Goal: Task Accomplishment & Management: Use online tool/utility

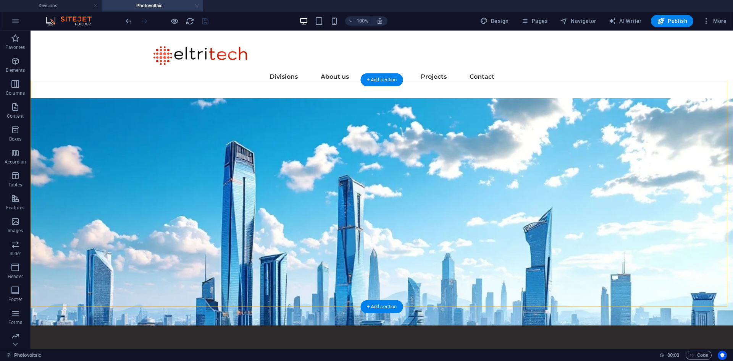
click at [67, 111] on figure at bounding box center [382, 211] width 703 height 227
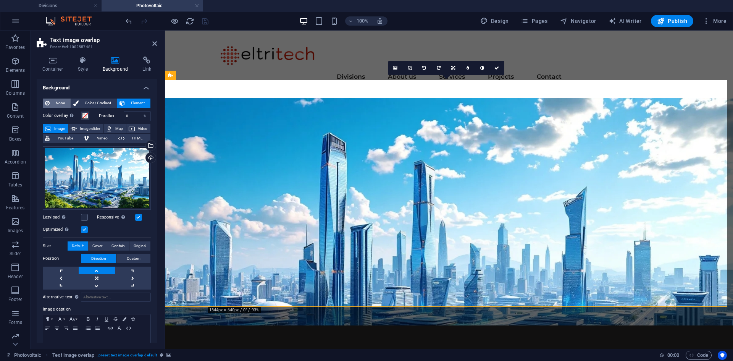
click at [59, 104] on span "None" at bounding box center [60, 103] width 16 height 9
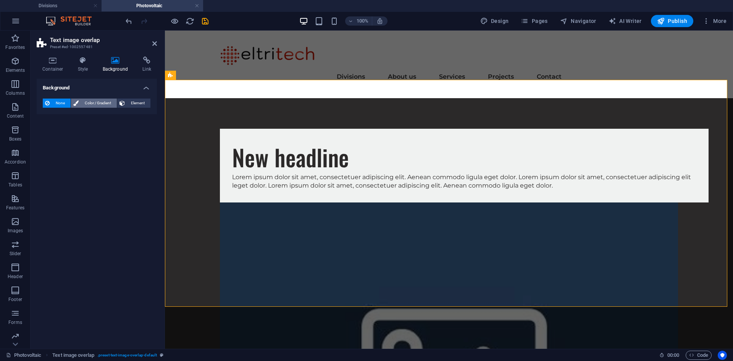
click at [87, 101] on span "Color / Gradient" at bounding box center [98, 103] width 34 height 9
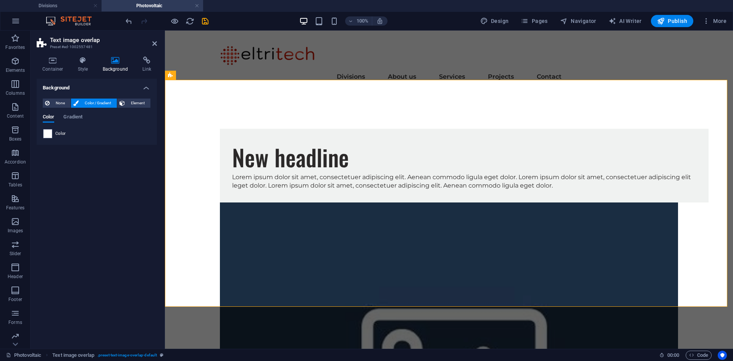
drag, startPoint x: 63, startPoint y: 225, endPoint x: 150, endPoint y: 87, distance: 162.9
click at [63, 225] on div "Background None Color / Gradient Element Stretch background to full-width Color…" at bounding box center [97, 211] width 120 height 264
drag, startPoint x: 205, startPoint y: 21, endPoint x: 106, endPoint y: 149, distance: 161.8
click at [205, 21] on icon "save" at bounding box center [205, 21] width 9 height 9
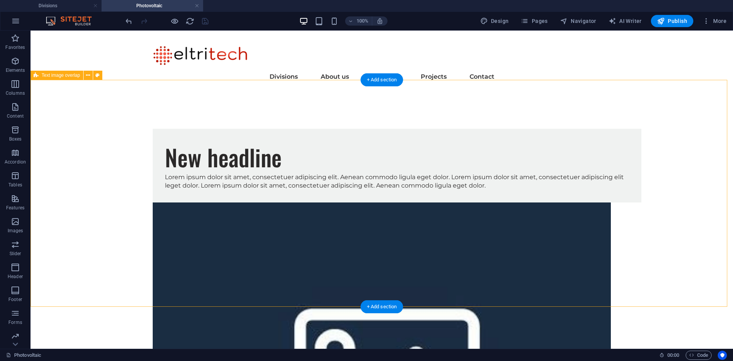
click at [81, 180] on div "New headline Lorem ipsum dolor sit amet, consectetuer adipiscing elit. Aenean c…" at bounding box center [382, 331] width 703 height 466
click at [250, 190] on div "Lorem ipsum dolor sit amet, consectetuer adipiscing elit. Aenean commodo ligula…" at bounding box center [397, 181] width 465 height 17
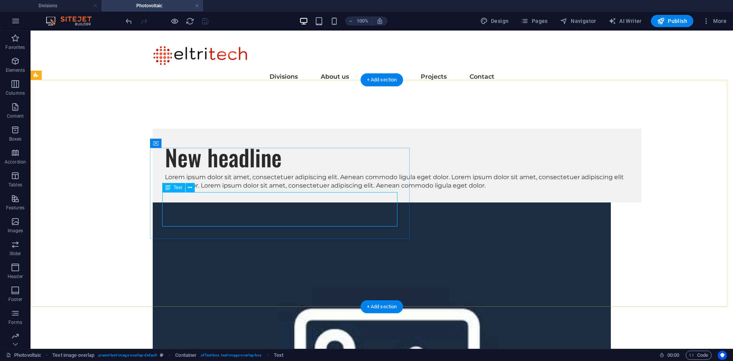
click at [236, 190] on div "Lorem ipsum dolor sit amet, consectetuer adipiscing elit. Aenean commodo ligula…" at bounding box center [397, 181] width 465 height 17
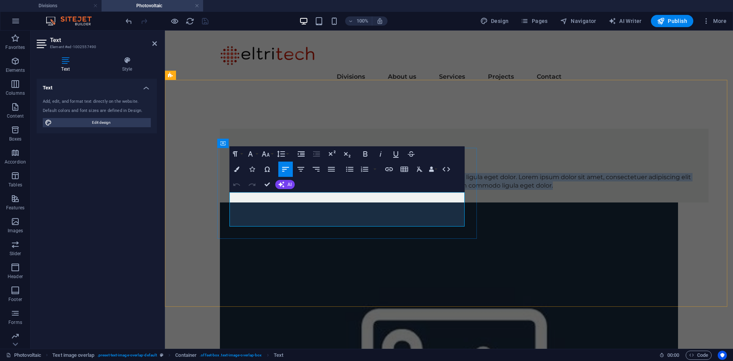
click at [321, 190] on p "Lorem ipsum dolor sit amet, consectetuer adipiscing elit. Aenean commodo ligula…" at bounding box center [464, 181] width 465 height 17
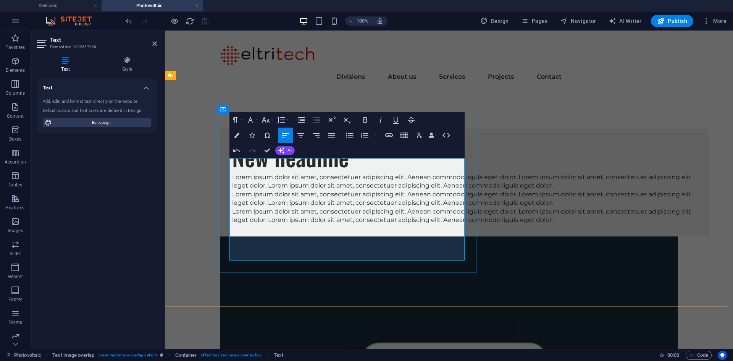
click at [315, 186] on p "Lorem ipsum dolor sit amet, consectetuer adipiscing elit. Aenean commodo ligula…" at bounding box center [464, 181] width 465 height 17
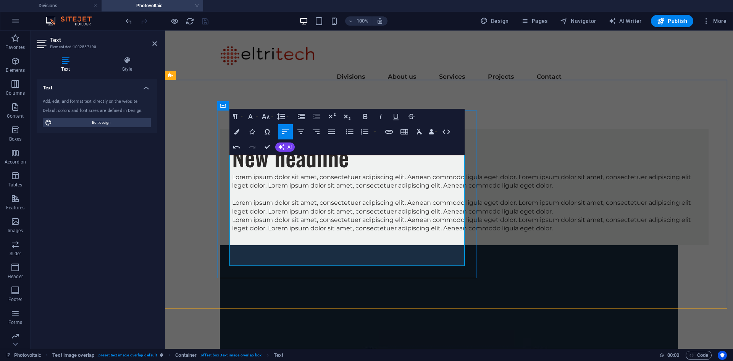
click at [317, 216] on p "Lorem ipsum dolor sit amet, consectetuer adipiscing elit. Aenean commodo ligula…" at bounding box center [464, 207] width 465 height 17
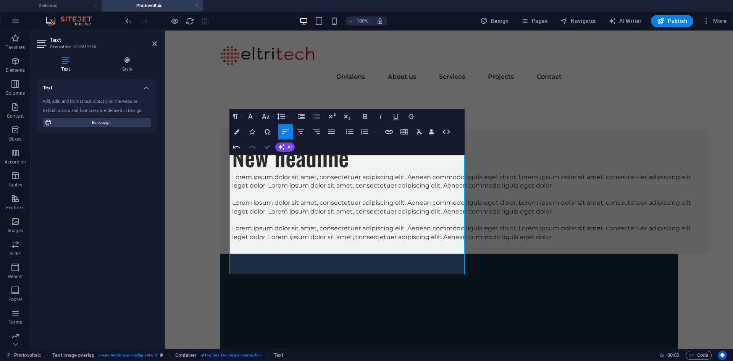
drag, startPoint x: 269, startPoint y: 146, endPoint x: 227, endPoint y: 140, distance: 42.1
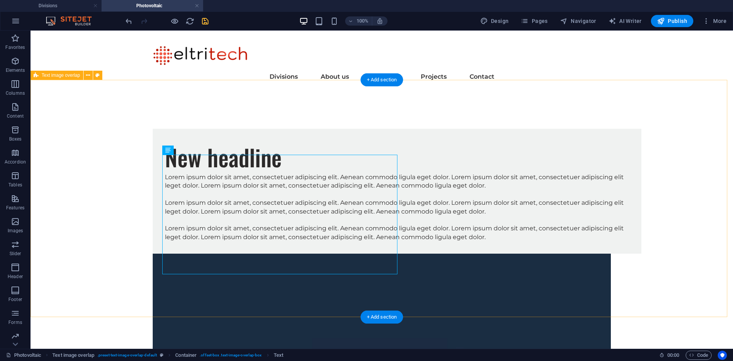
click at [85, 188] on div "New headline Lorem ipsum dolor sit amet, consectetuer adipiscing elit. Aenean c…" at bounding box center [382, 357] width 703 height 518
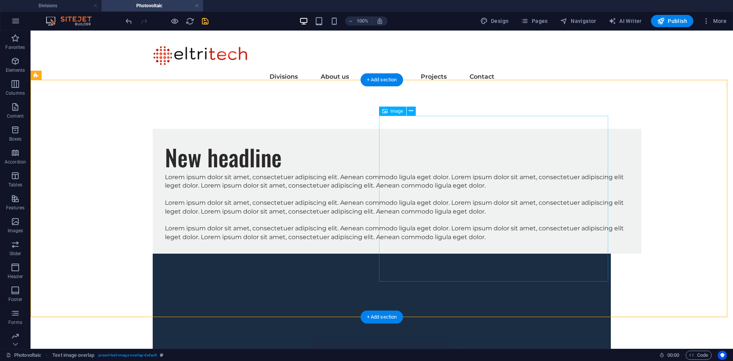
select select "%"
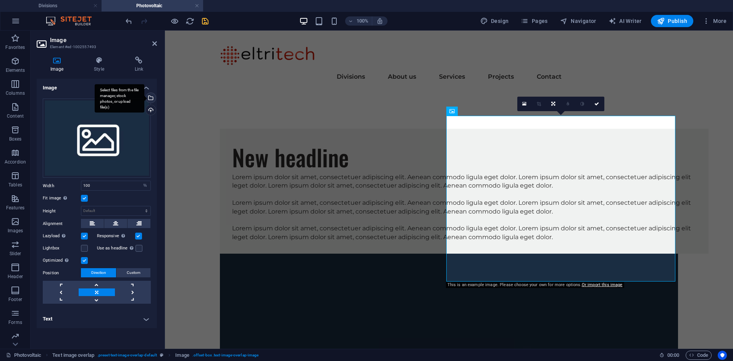
click at [152, 98] on div "Select files from the file manager, stock photos, or upload file(s)" at bounding box center [149, 98] width 11 height 11
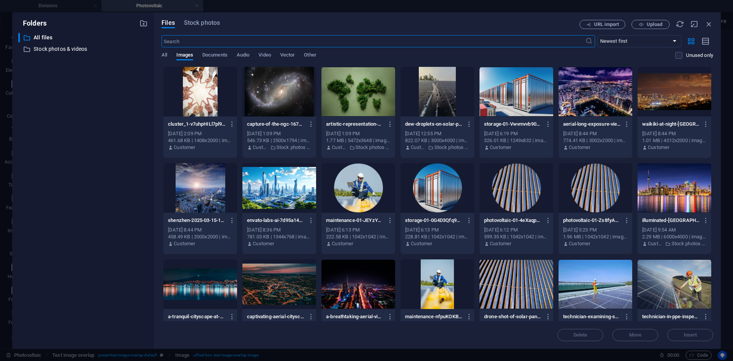
click at [445, 93] on div at bounding box center [438, 92] width 74 height 50
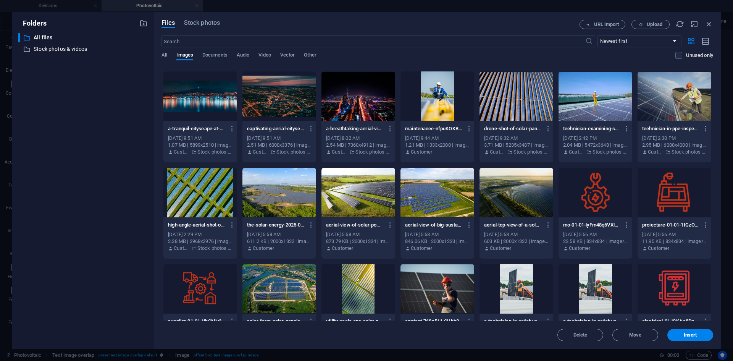
scroll to position [191, 0]
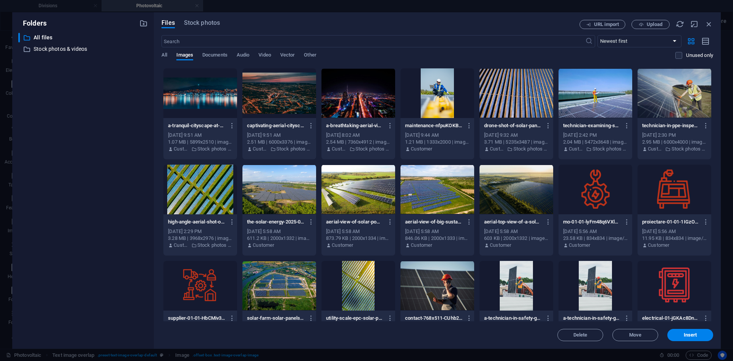
click at [352, 191] on div at bounding box center [359, 190] width 74 height 50
click at [703, 337] on span "Insert" at bounding box center [691, 335] width 40 height 5
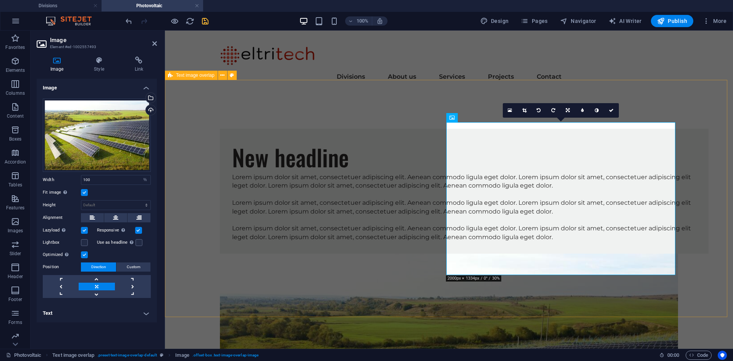
click at [560, 299] on div "New headline Lorem ipsum dolor sit amet, consectetuer adipiscing elit. Aenean c…" at bounding box center [449, 344] width 568 height 492
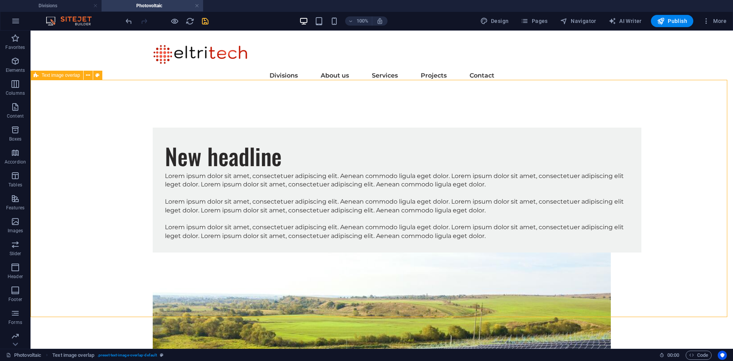
scroll to position [0, 0]
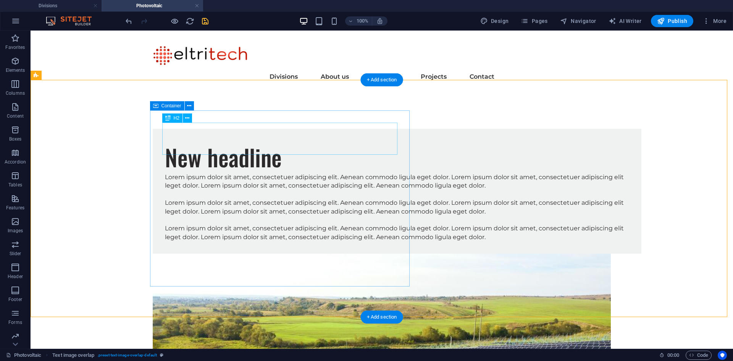
click at [224, 141] on div "New headline" at bounding box center [397, 157] width 465 height 32
click at [318, 191] on div "Lorem ipsum dolor sit amet, consectetuer adipiscing elit. Aenean commodo ligula…" at bounding box center [397, 207] width 465 height 68
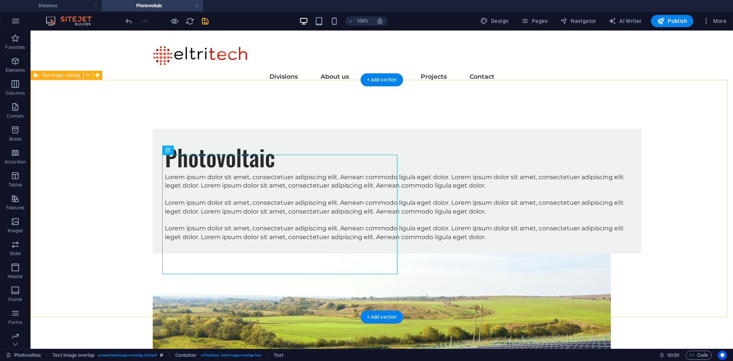
click at [98, 180] on div "Photovoltaic Lorem ipsum dolor sit amet, consectetuer adipiscing elit. Aenean c…" at bounding box center [382, 344] width 703 height 492
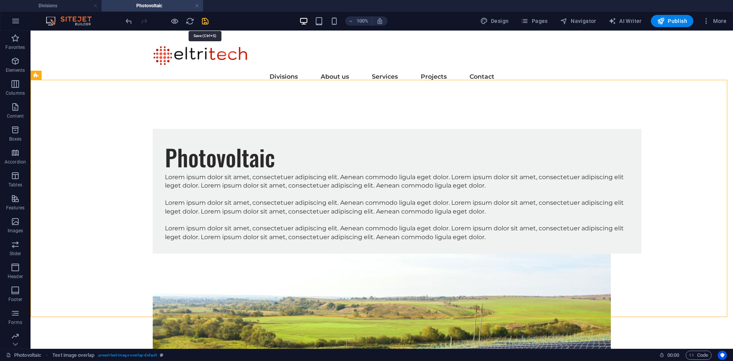
click at [207, 23] on icon "save" at bounding box center [205, 21] width 9 height 9
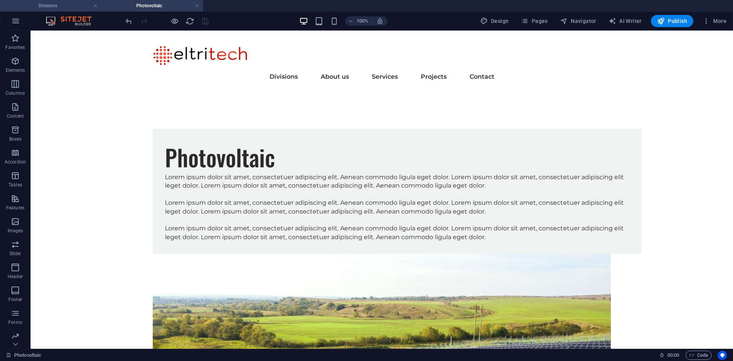
click at [37, 6] on h4 "Divisions" at bounding box center [51, 6] width 102 height 8
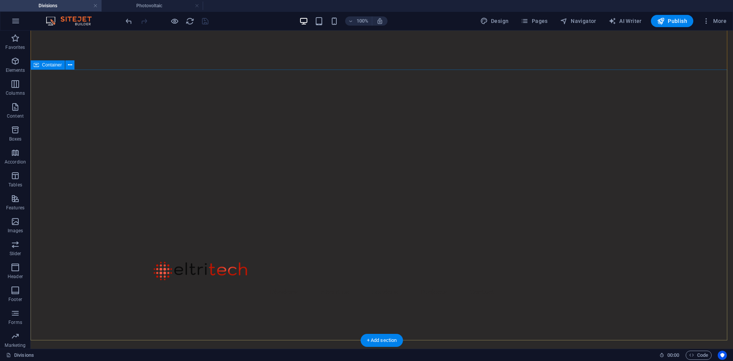
scroll to position [115, 0]
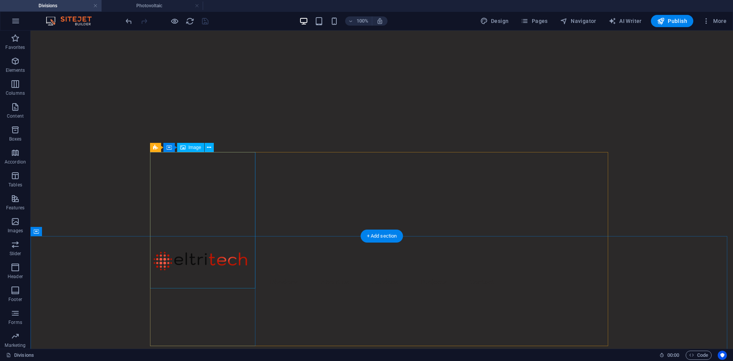
click at [171, 147] on icon at bounding box center [169, 147] width 5 height 9
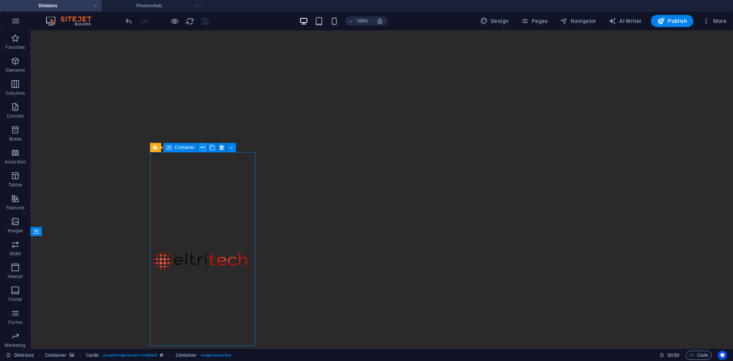
click at [202, 147] on icon at bounding box center [203, 148] width 4 height 8
click at [172, 147] on div "Container" at bounding box center [181, 147] width 34 height 9
select select
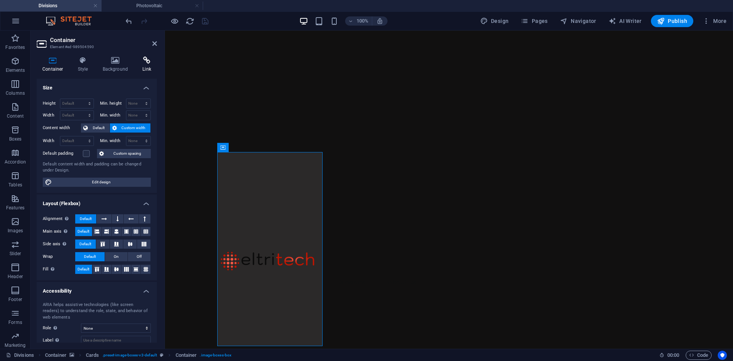
click at [147, 62] on icon at bounding box center [147, 61] width 20 height 8
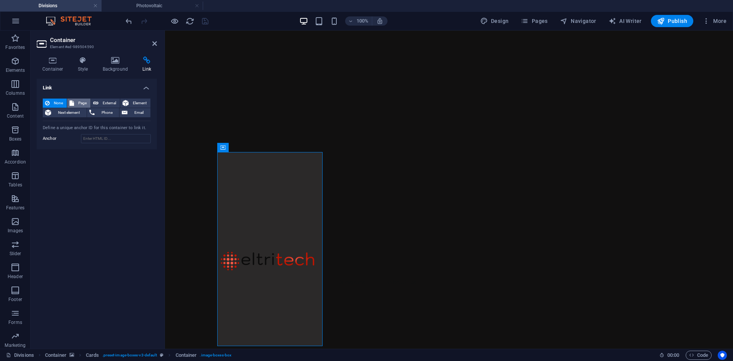
click at [79, 100] on span "Page" at bounding box center [82, 103] width 12 height 9
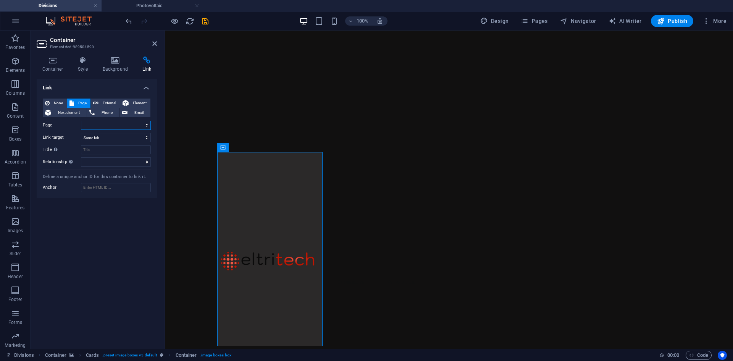
click at [99, 121] on select "Divisions -- Photovoltaic -- Storage -- Maintenance -- Cluster About us Service…" at bounding box center [116, 125] width 70 height 9
select select "1"
click at [81, 121] on select "Divisions -- Photovoltaic -- Storage -- Maintenance -- Cluster About us Service…" at bounding box center [116, 125] width 70 height 9
click at [206, 20] on icon "save" at bounding box center [205, 21] width 9 height 9
checkbox input "false"
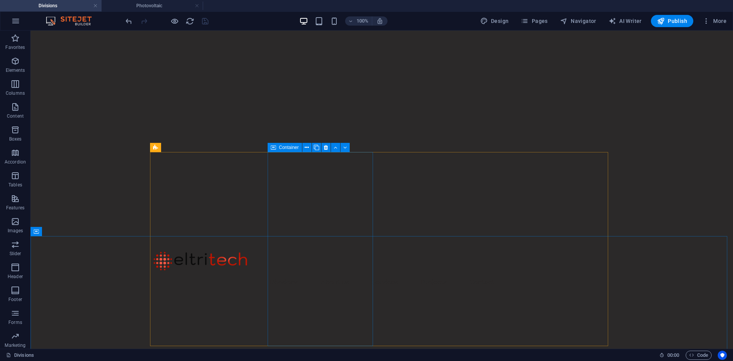
click at [284, 149] on span "Container" at bounding box center [289, 147] width 20 height 5
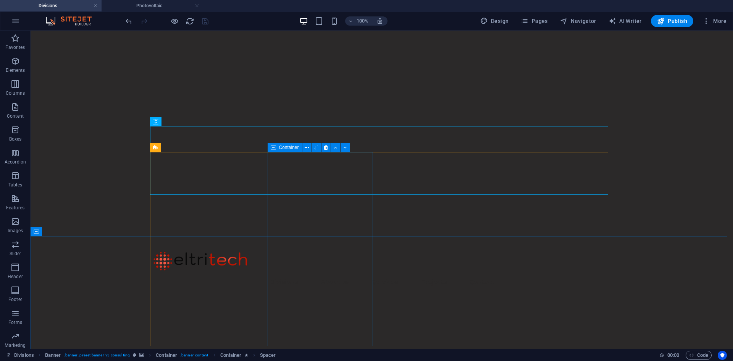
click at [282, 147] on span "Container" at bounding box center [289, 147] width 20 height 5
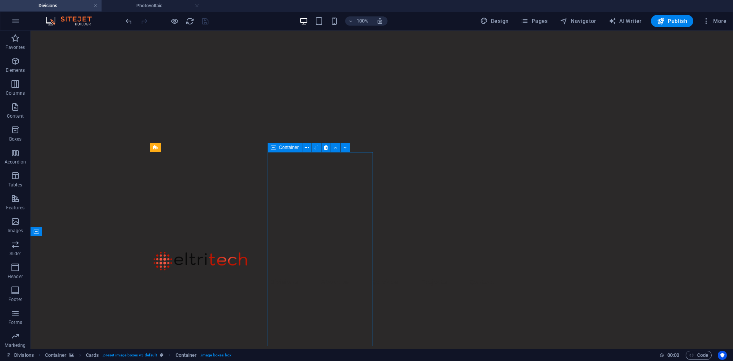
click at [282, 147] on span "Container" at bounding box center [289, 147] width 20 height 5
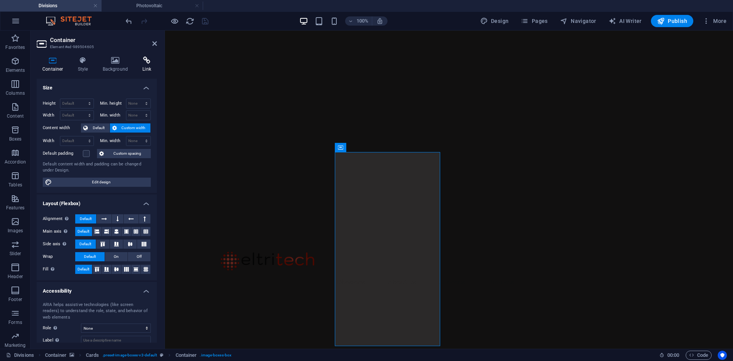
click at [148, 63] on icon at bounding box center [147, 61] width 20 height 8
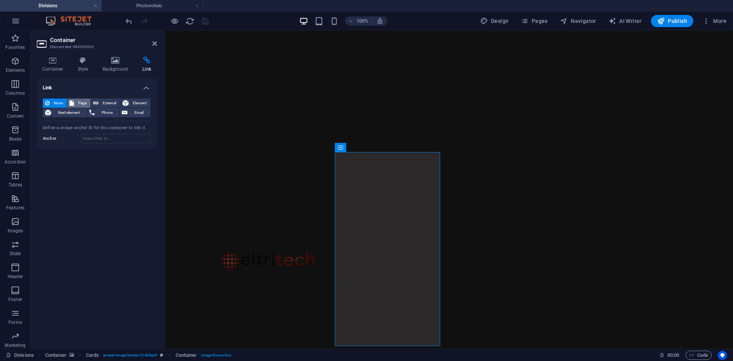
click at [79, 102] on span "Page" at bounding box center [82, 103] width 12 height 9
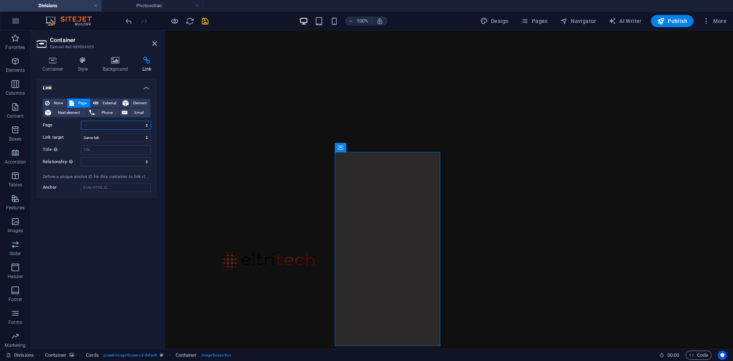
click at [133, 125] on select "Divisions -- Photovoltaic -- Storage -- Maintenance -- Cluster About us Service…" at bounding box center [116, 125] width 70 height 9
select select "2"
click at [81, 121] on select "Divisions -- Photovoltaic -- Storage -- Maintenance -- Cluster About us Service…" at bounding box center [116, 125] width 70 height 9
click at [205, 21] on icon "save" at bounding box center [205, 21] width 9 height 9
checkbox input "false"
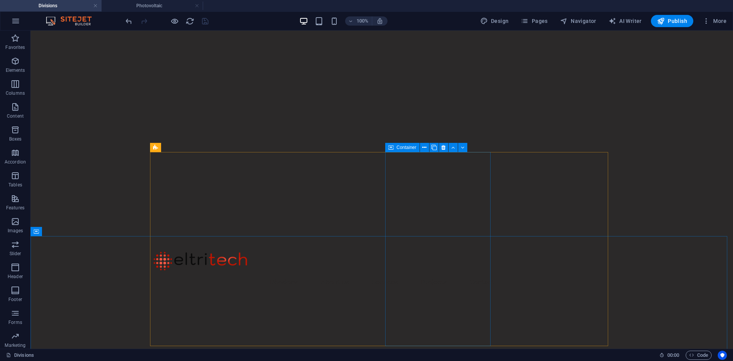
click at [397, 147] on span "Container" at bounding box center [407, 147] width 20 height 5
select select
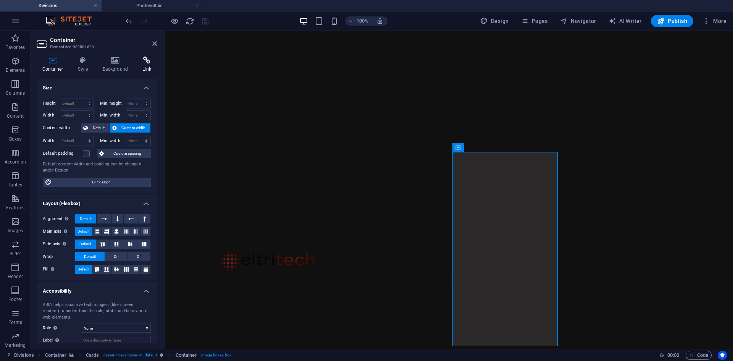
click at [149, 61] on icon at bounding box center [147, 61] width 20 height 8
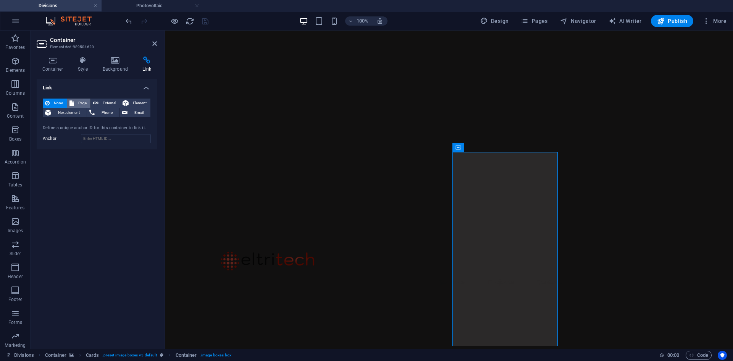
click at [78, 102] on span "Page" at bounding box center [82, 103] width 12 height 9
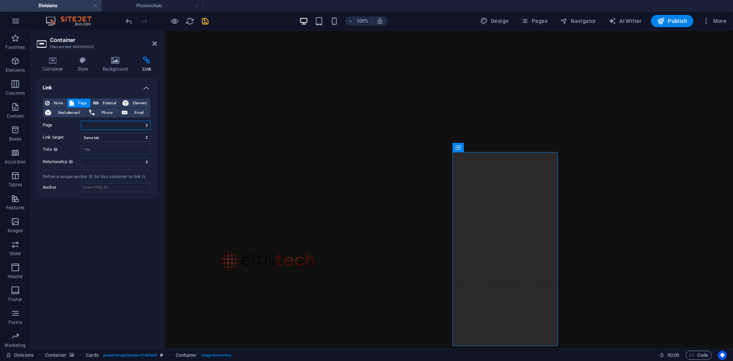
click at [110, 125] on select "Divisions -- Photovoltaic -- Storage -- Maintenance -- Cluster About us Service…" at bounding box center [116, 125] width 70 height 9
select select "3"
click at [81, 121] on select "Divisions -- Photovoltaic -- Storage -- Maintenance -- Cluster About us Service…" at bounding box center [116, 125] width 70 height 9
click at [204, 19] on icon "save" at bounding box center [205, 21] width 9 height 9
checkbox input "false"
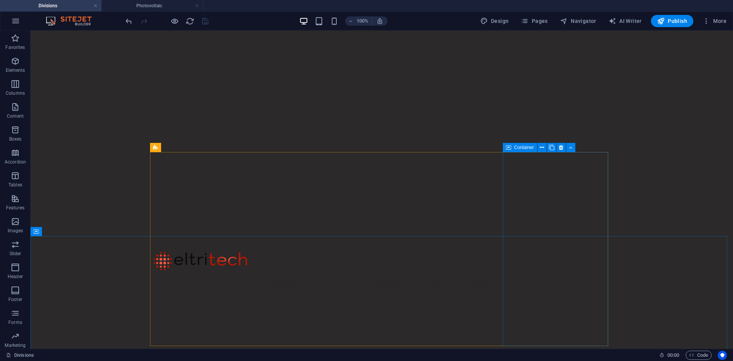
click at [522, 147] on span "Container" at bounding box center [525, 147] width 20 height 5
select select
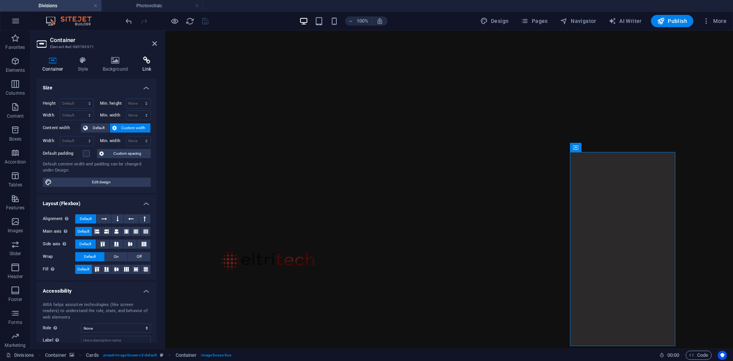
click at [141, 65] on h4 "Link" at bounding box center [147, 65] width 20 height 16
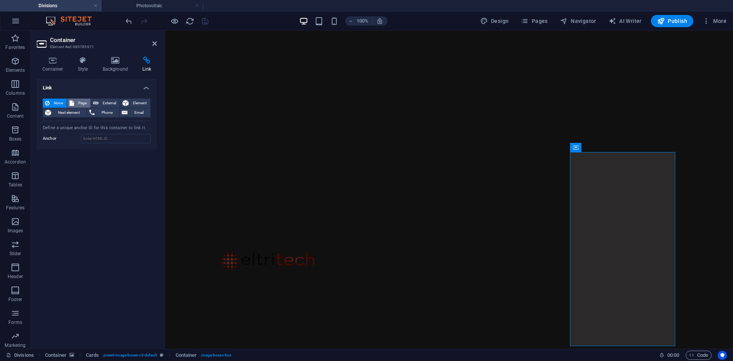
click at [81, 103] on span "Page" at bounding box center [82, 103] width 12 height 9
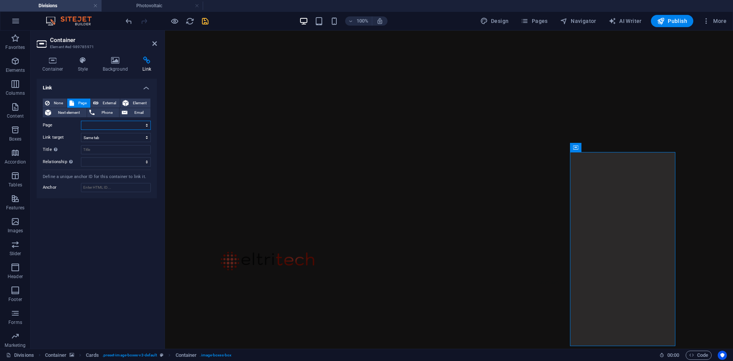
click at [107, 126] on select "Divisions -- Photovoltaic -- Storage -- Maintenance -- Cluster About us Service…" at bounding box center [116, 125] width 70 height 9
select select "4"
click at [81, 121] on select "Divisions -- Photovoltaic -- Storage -- Maintenance -- Cluster About us Service…" at bounding box center [116, 125] width 70 height 9
click at [206, 20] on icon "save" at bounding box center [205, 21] width 9 height 9
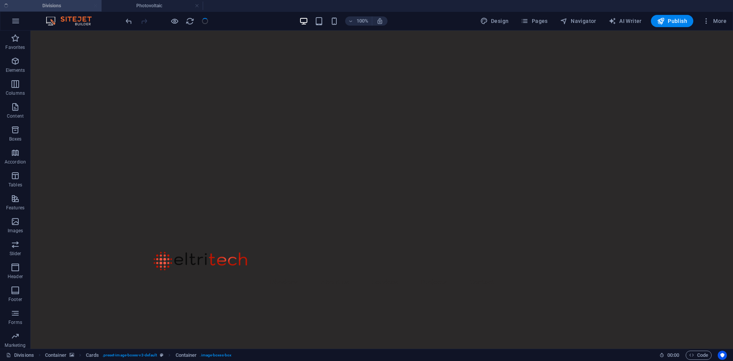
checkbox input "false"
click at [144, 7] on h4 "Photovoltaic" at bounding box center [153, 6] width 102 height 8
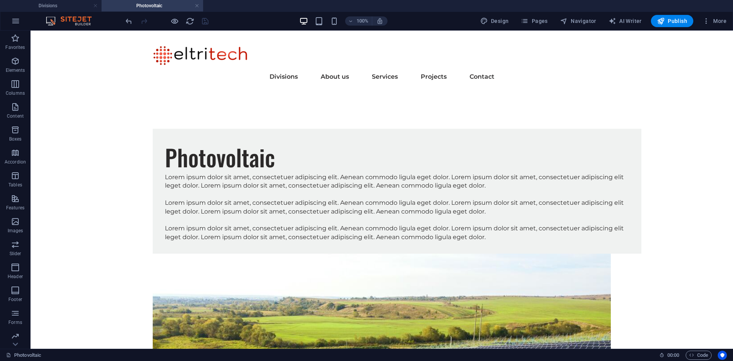
scroll to position [0, 0]
click at [60, 7] on h4 "Divisions" at bounding box center [51, 6] width 102 height 8
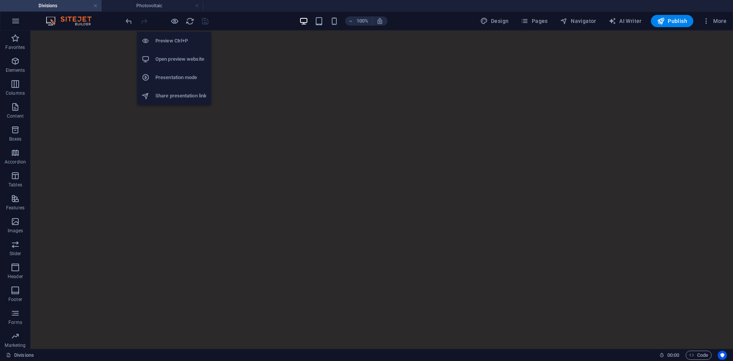
click at [170, 58] on h6 "Open preview website" at bounding box center [180, 59] width 51 height 9
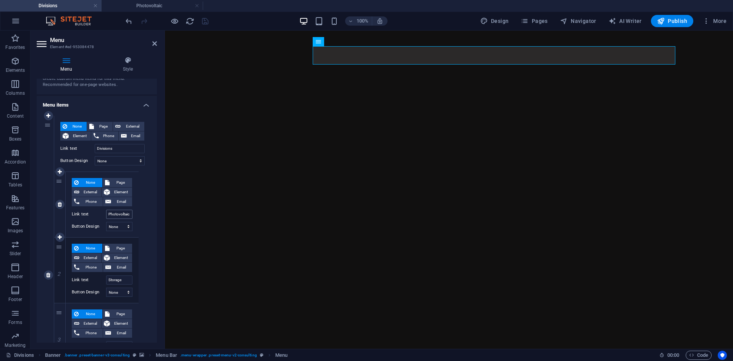
scroll to position [38, 0]
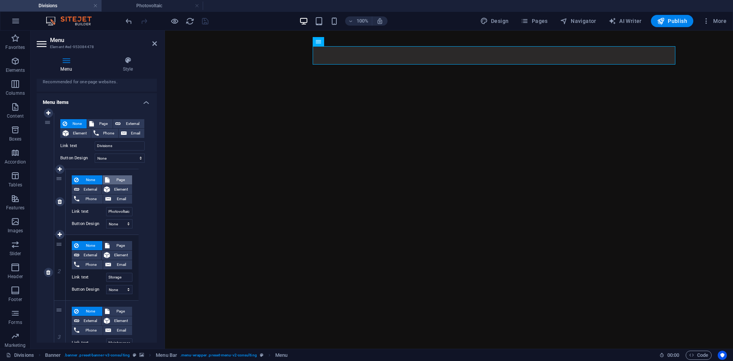
click at [112, 178] on span "Page" at bounding box center [121, 179] width 18 height 9
select select
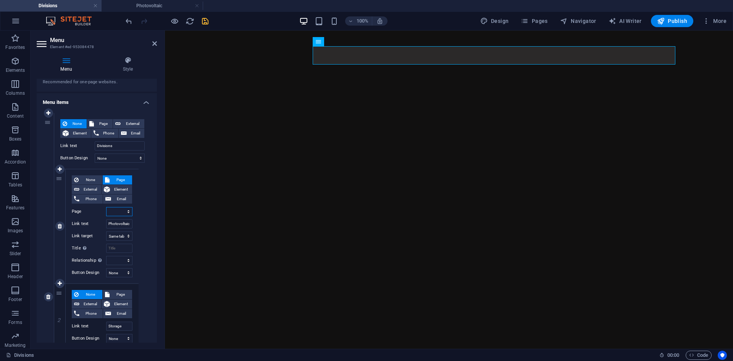
click at [120, 211] on select "Divisions -- Photovoltaic -- Storage -- Maintenance -- Cluster About us Service…" at bounding box center [119, 211] width 26 height 9
select select "1"
click at [106, 207] on select "Divisions -- Photovoltaic -- Storage -- Maintenance -- Cluster About us Service…" at bounding box center [119, 211] width 26 height 9
select select
click at [207, 18] on icon "save" at bounding box center [205, 21] width 9 height 9
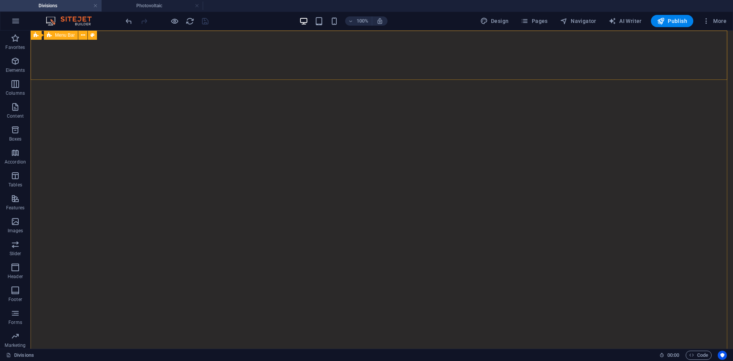
click at [68, 37] on span "Menu Bar" at bounding box center [65, 35] width 20 height 5
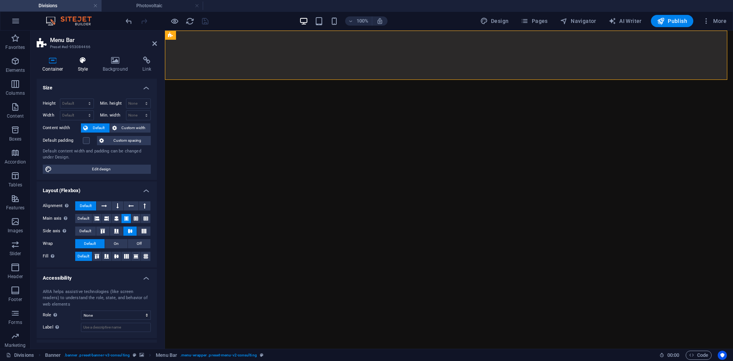
click at [88, 60] on icon at bounding box center [83, 61] width 22 height 8
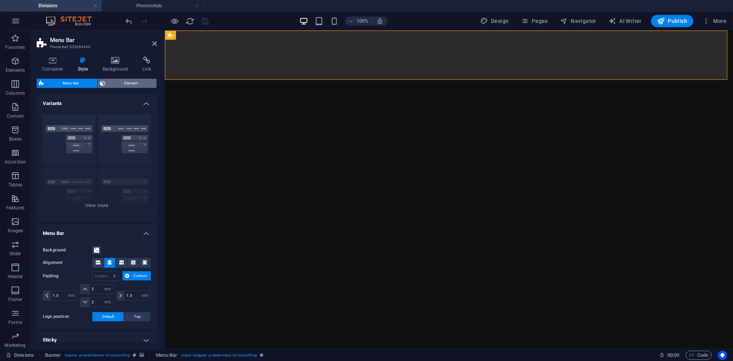
click at [117, 81] on span "Element" at bounding box center [131, 83] width 47 height 9
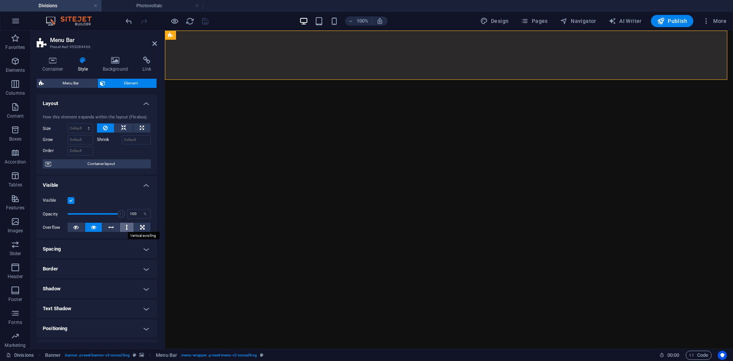
click at [128, 227] on button at bounding box center [127, 227] width 14 height 9
click at [138, 226] on button at bounding box center [142, 227] width 16 height 9
click at [89, 228] on button at bounding box center [93, 227] width 17 height 9
click at [121, 126] on icon at bounding box center [123, 127] width 5 height 9
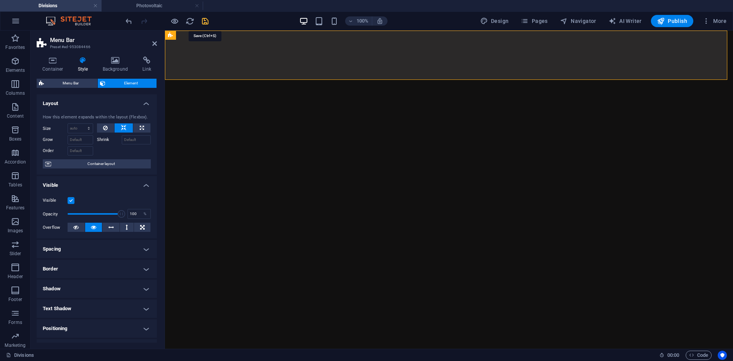
click at [205, 19] on icon "save" at bounding box center [205, 21] width 9 height 9
checkbox input "false"
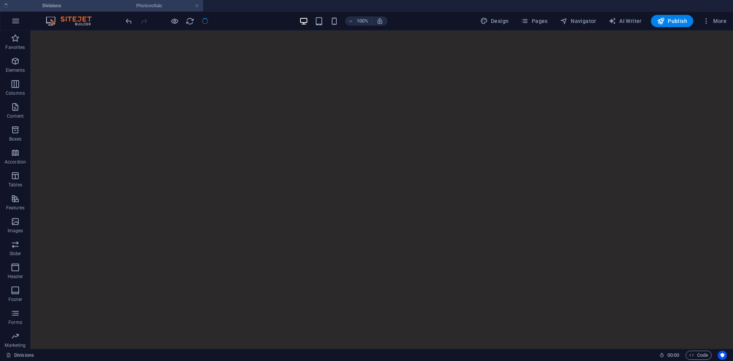
click at [163, 3] on h4 "Photovoltaic" at bounding box center [153, 6] width 102 height 8
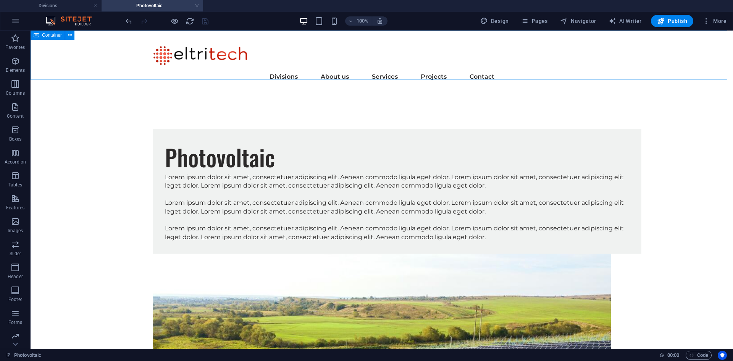
click at [47, 36] on span "Container" at bounding box center [52, 35] width 20 height 5
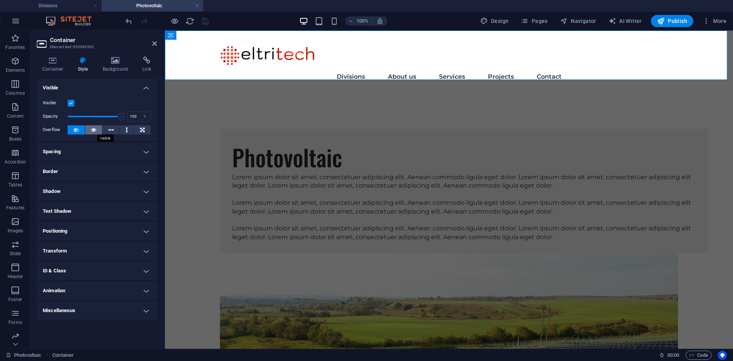
click at [92, 131] on icon at bounding box center [93, 129] width 5 height 9
click at [206, 20] on icon "save" at bounding box center [205, 21] width 9 height 9
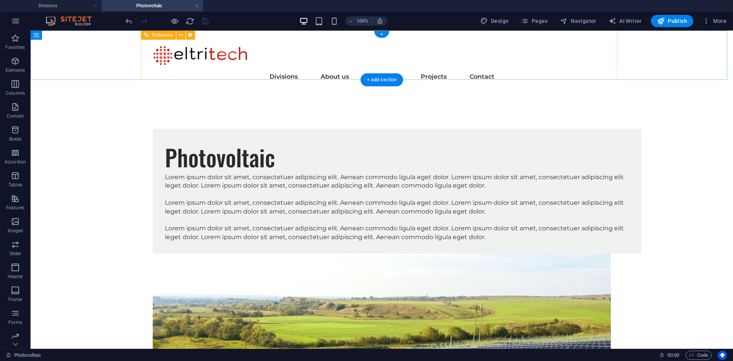
click at [295, 68] on nav "Divisions Photovoltaic Storage Maintenance Cluster About us Services Planning a…" at bounding box center [382, 77] width 458 height 18
click at [323, 38] on div "Divisions Photovoltaic Storage Maintenance Cluster About us Services Planning a…" at bounding box center [382, 65] width 477 height 68
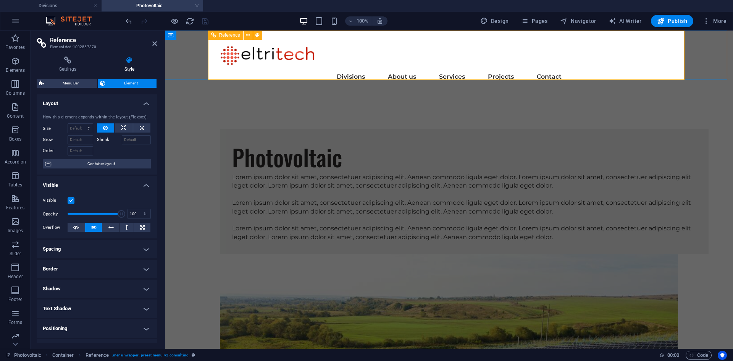
click at [374, 68] on nav "Divisions Photovoltaic Storage Maintenance Cluster About us Services Planning a…" at bounding box center [449, 77] width 458 height 18
click at [397, 68] on nav "Divisions Photovoltaic Storage Maintenance Cluster About us Services Planning a…" at bounding box center [449, 77] width 458 height 18
click at [178, 37] on span "Container" at bounding box center [186, 35] width 20 height 5
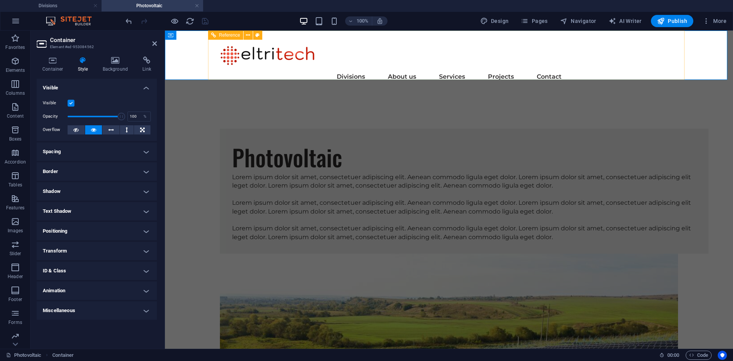
click at [228, 44] on div at bounding box center [449, 55] width 458 height 25
click at [227, 36] on span "Reference" at bounding box center [229, 35] width 21 height 5
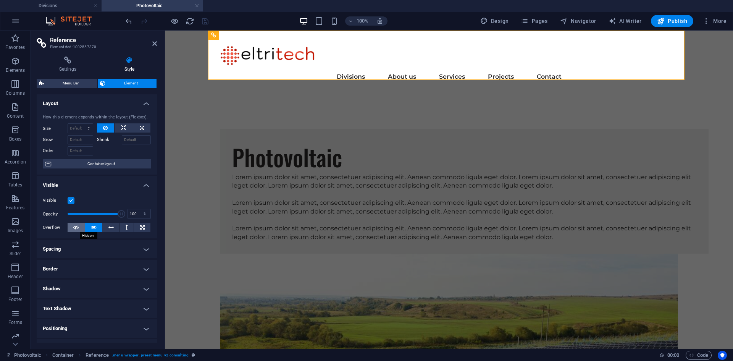
click at [74, 224] on icon at bounding box center [75, 227] width 5 height 9
click at [206, 20] on icon "save" at bounding box center [205, 21] width 9 height 9
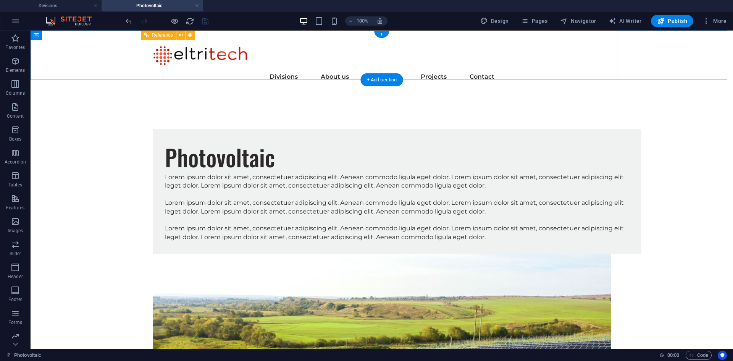
click at [285, 68] on nav "Divisions Photovoltaic Storage Maintenance Cluster About us Services Planning a…" at bounding box center [382, 77] width 458 height 18
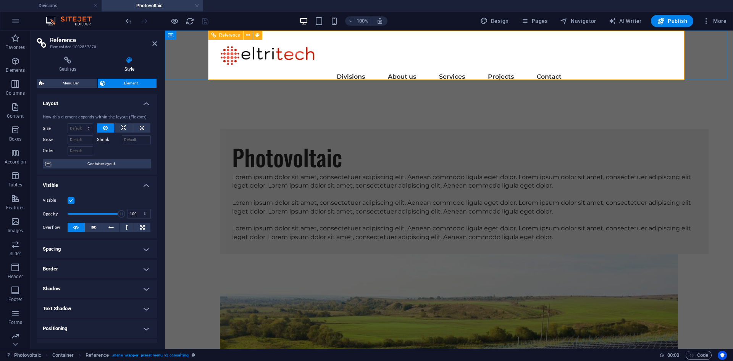
click at [382, 42] on div "Divisions Photovoltaic Storage Maintenance Cluster About us Services Planning a…" at bounding box center [449, 65] width 477 height 68
click at [55, 8] on h4 "Divisions" at bounding box center [51, 6] width 102 height 8
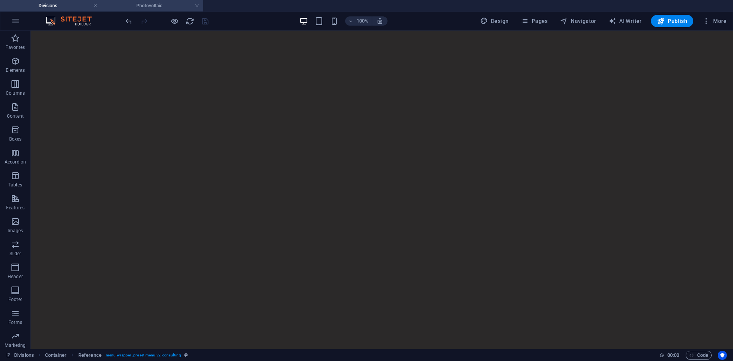
click at [156, 8] on h4 "Photovoltaic" at bounding box center [153, 6] width 102 height 8
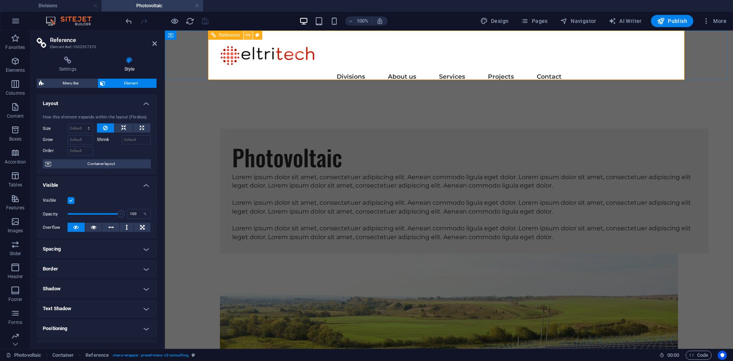
click at [246, 34] on icon at bounding box center [248, 35] width 4 height 8
click at [63, 84] on span "Menu Bar" at bounding box center [70, 83] width 49 height 9
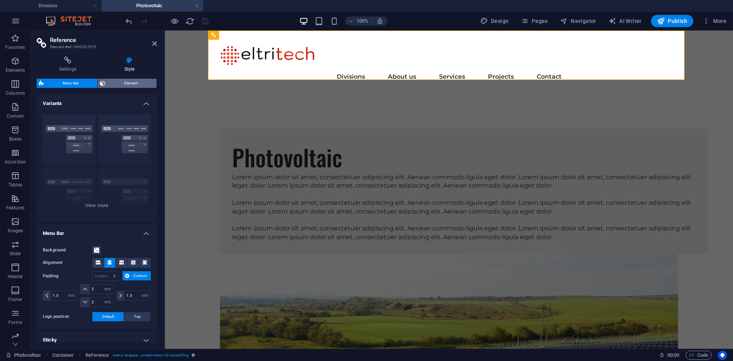
click at [130, 81] on span "Element" at bounding box center [131, 83] width 47 height 9
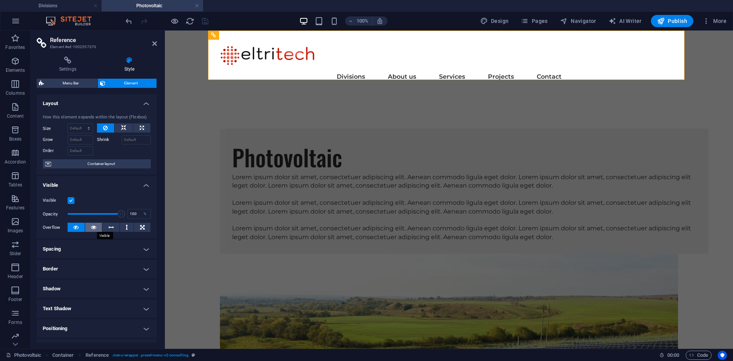
click at [91, 229] on icon at bounding box center [93, 227] width 5 height 9
click at [107, 227] on button at bounding box center [110, 227] width 17 height 9
click at [91, 227] on icon at bounding box center [93, 227] width 5 height 9
click at [204, 22] on icon "save" at bounding box center [205, 21] width 9 height 9
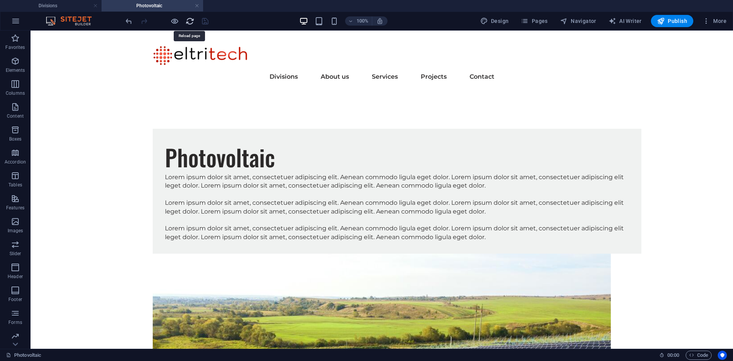
click at [191, 23] on icon "reload" at bounding box center [190, 21] width 9 height 9
click at [167, 35] on span "Reference" at bounding box center [162, 35] width 21 height 5
select select "rem"
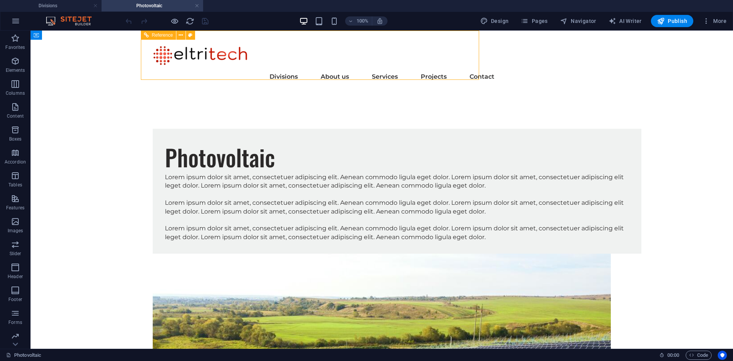
select select "rem"
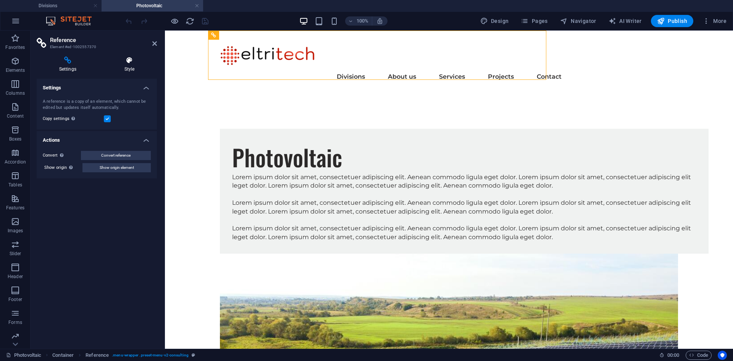
click at [128, 62] on icon at bounding box center [129, 61] width 55 height 8
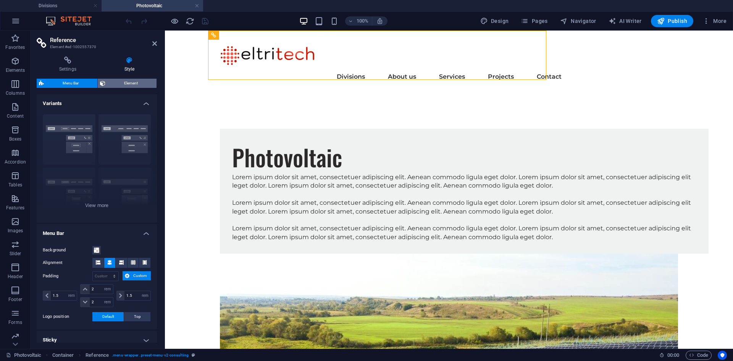
click at [121, 79] on span "Element" at bounding box center [131, 83] width 47 height 9
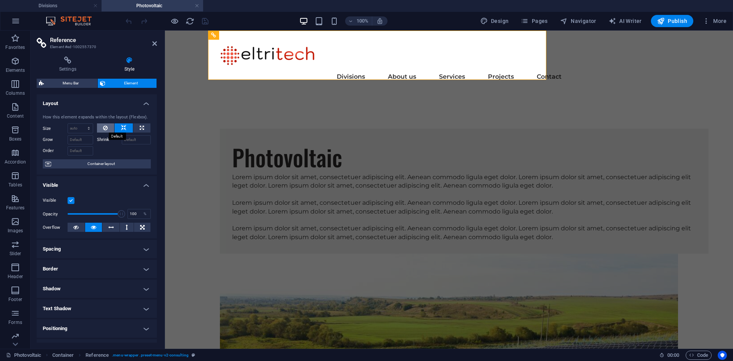
click at [106, 128] on icon at bounding box center [105, 127] width 5 height 9
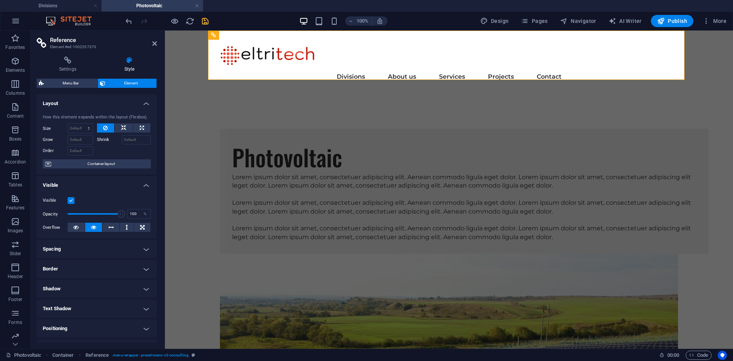
click at [207, 23] on icon "save" at bounding box center [205, 21] width 9 height 9
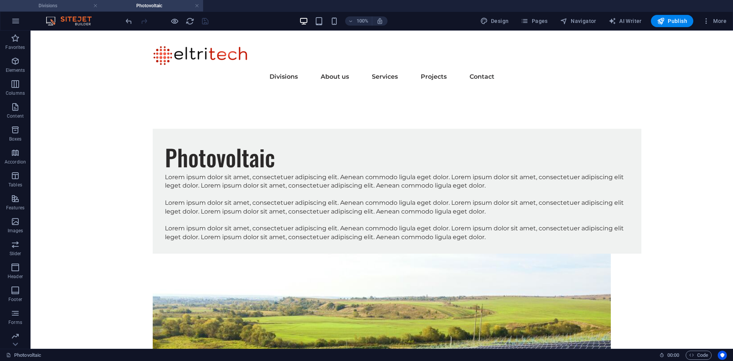
click at [60, 6] on h4 "Divisions" at bounding box center [51, 6] width 102 height 8
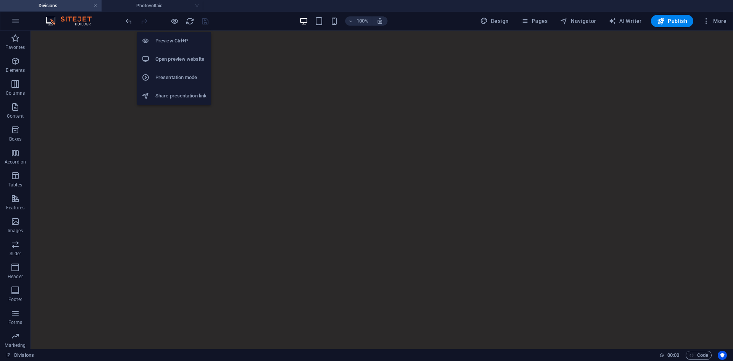
click at [171, 52] on li "Open preview website" at bounding box center [174, 59] width 74 height 18
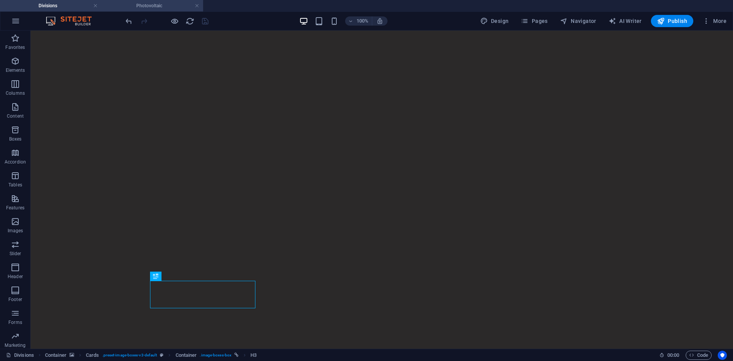
click at [170, 5] on h4 "Photovoltaic" at bounding box center [153, 6] width 102 height 8
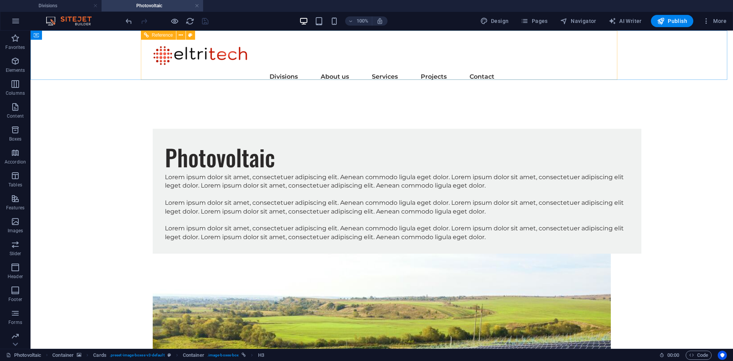
click at [164, 31] on div "Reference" at bounding box center [158, 35] width 35 height 9
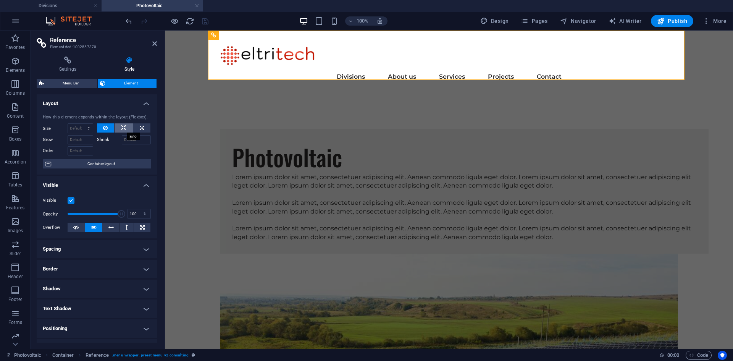
click at [121, 128] on icon at bounding box center [123, 127] width 5 height 9
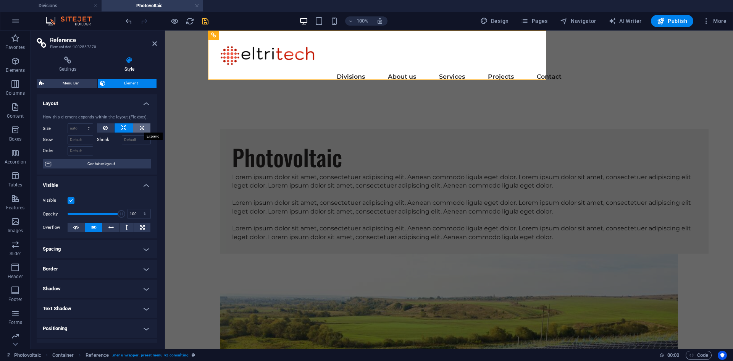
click at [140, 126] on icon at bounding box center [142, 127] width 4 height 9
type input "100"
select select "%"
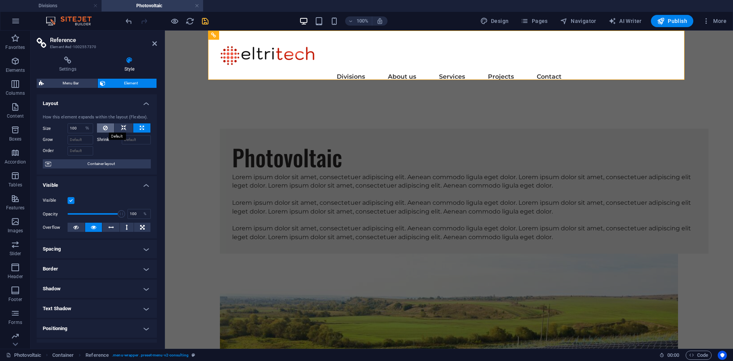
click at [108, 128] on button at bounding box center [106, 127] width 18 height 9
select select "DISABLED_OPTION_VALUE"
click at [208, 18] on icon "save" at bounding box center [205, 21] width 9 height 9
